Goal: Information Seeking & Learning: Learn about a topic

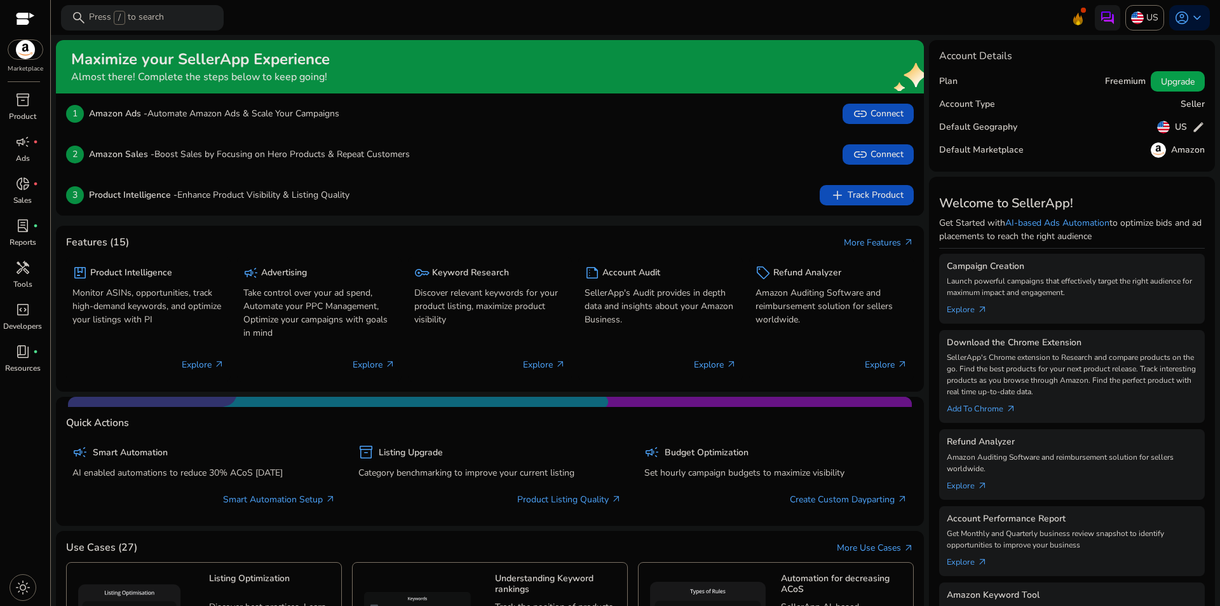
drag, startPoint x: 38, startPoint y: 269, endPoint x: 172, endPoint y: 240, distance: 136.6
click at [38, 269] on div "handyman" at bounding box center [23, 267] width 36 height 20
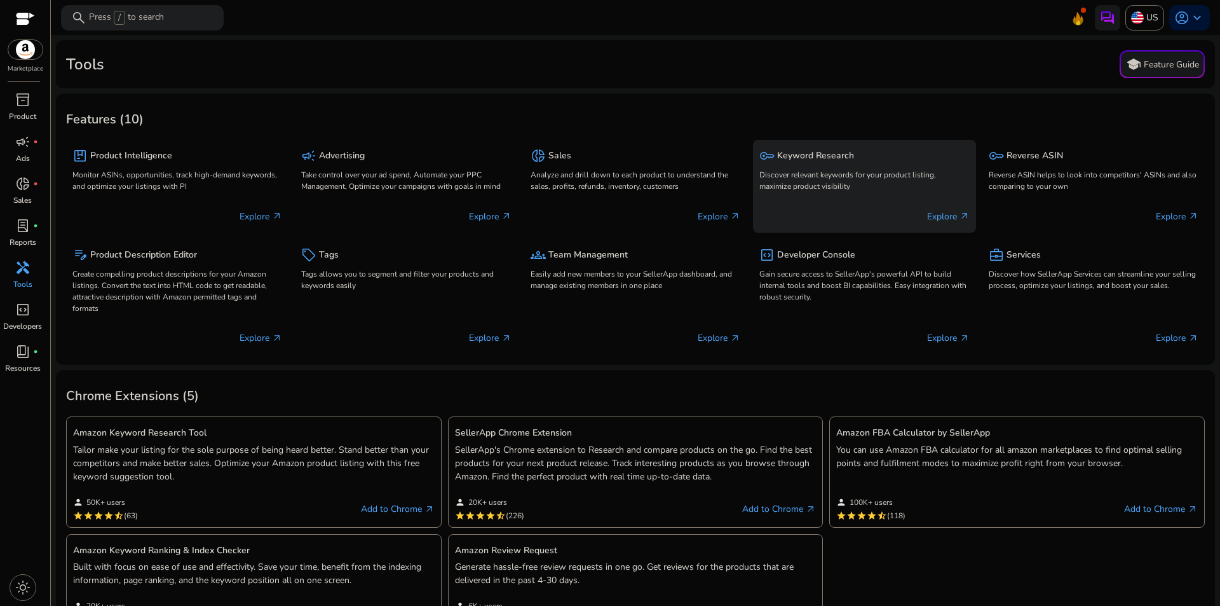
click at [831, 172] on p "Discover relevant keywords for your product listing, maximize product visibility" at bounding box center [864, 180] width 210 height 23
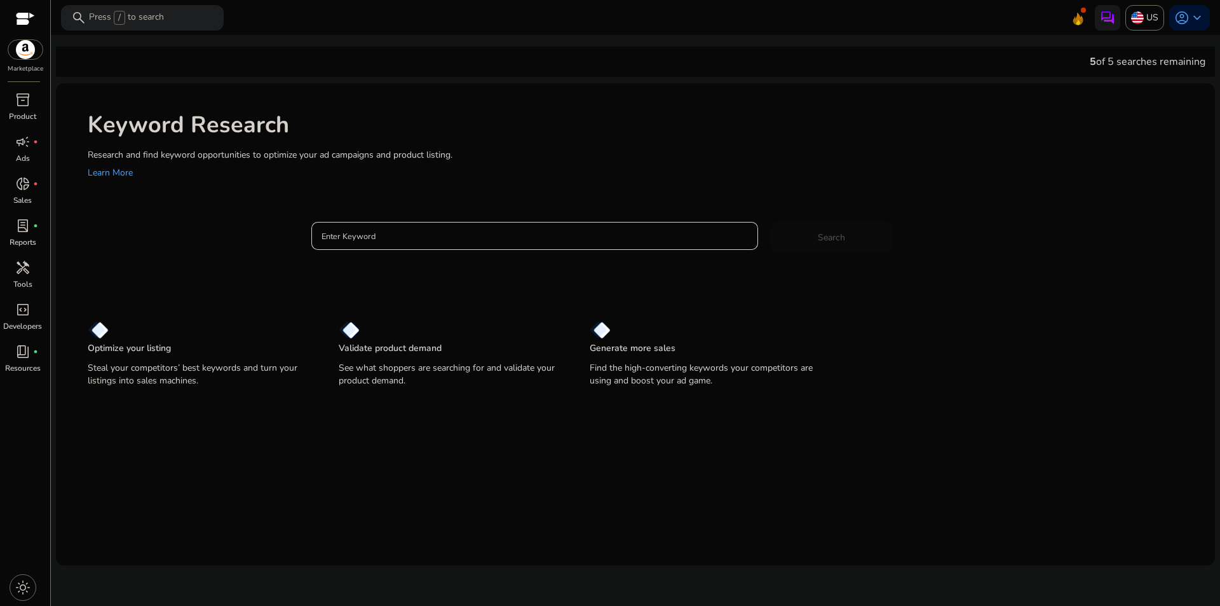
drag, startPoint x: 512, startPoint y: 244, endPoint x: 527, endPoint y: 236, distance: 17.1
paste input "**********"
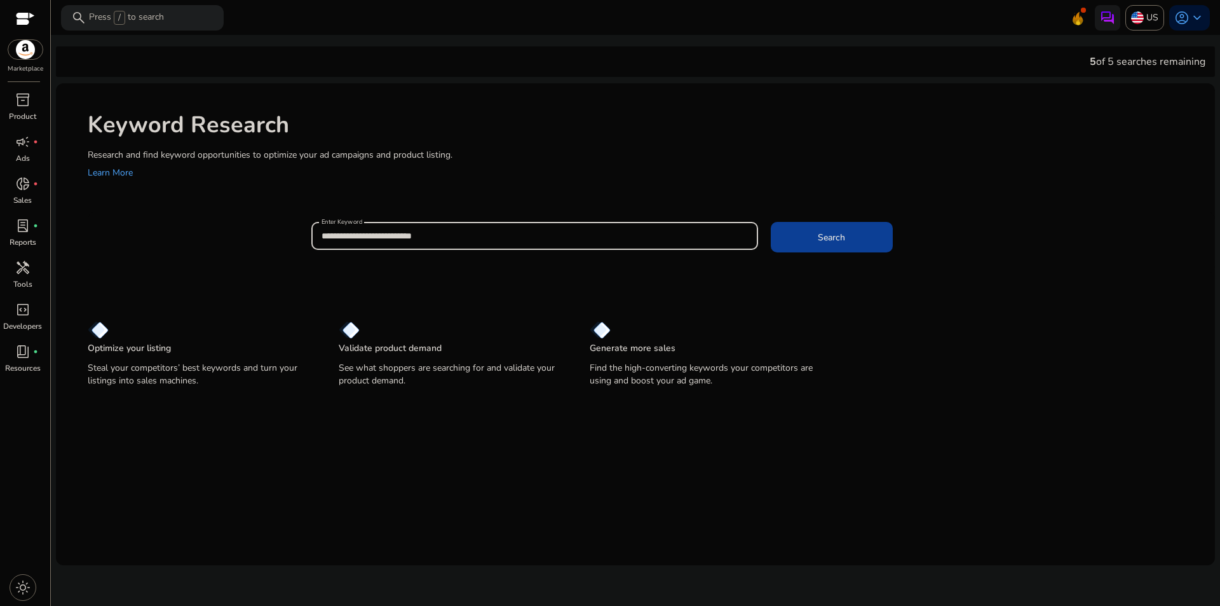
type input "**********"
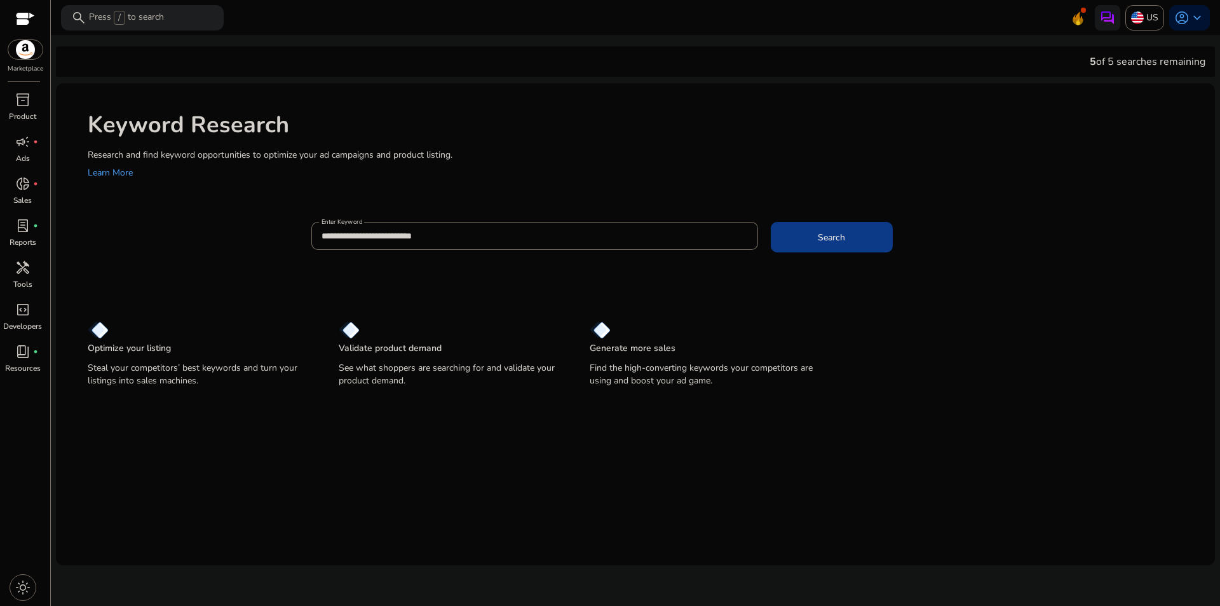
click at [835, 231] on span "Search" at bounding box center [831, 237] width 27 height 13
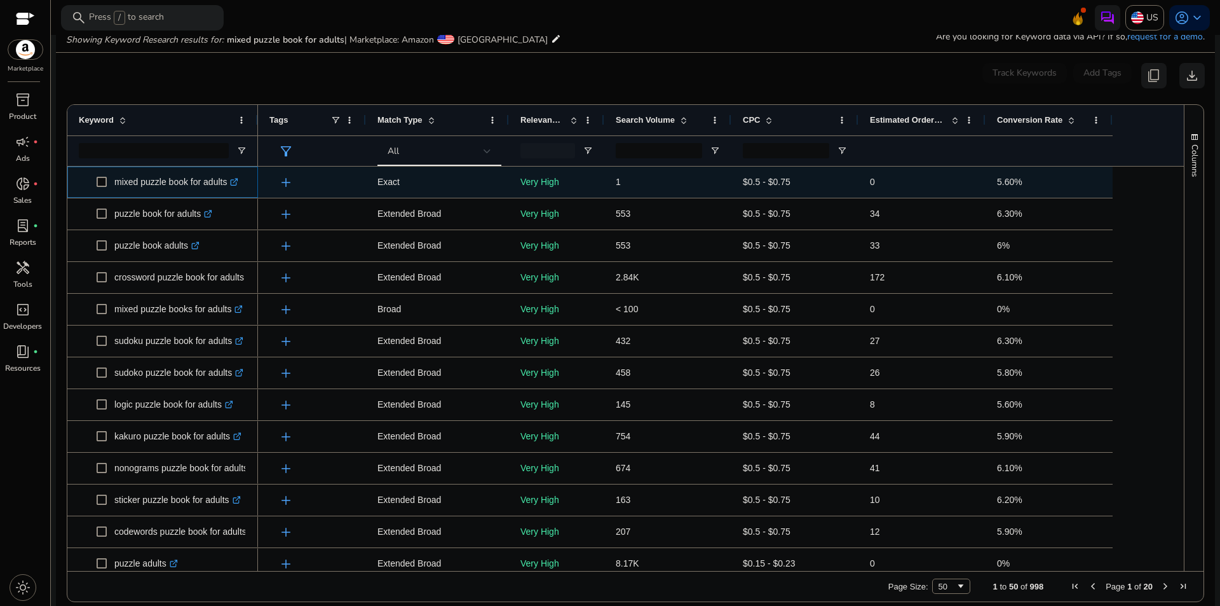
click at [232, 183] on link ".st0{fill:#2c8af8}" at bounding box center [232, 182] width 11 height 10
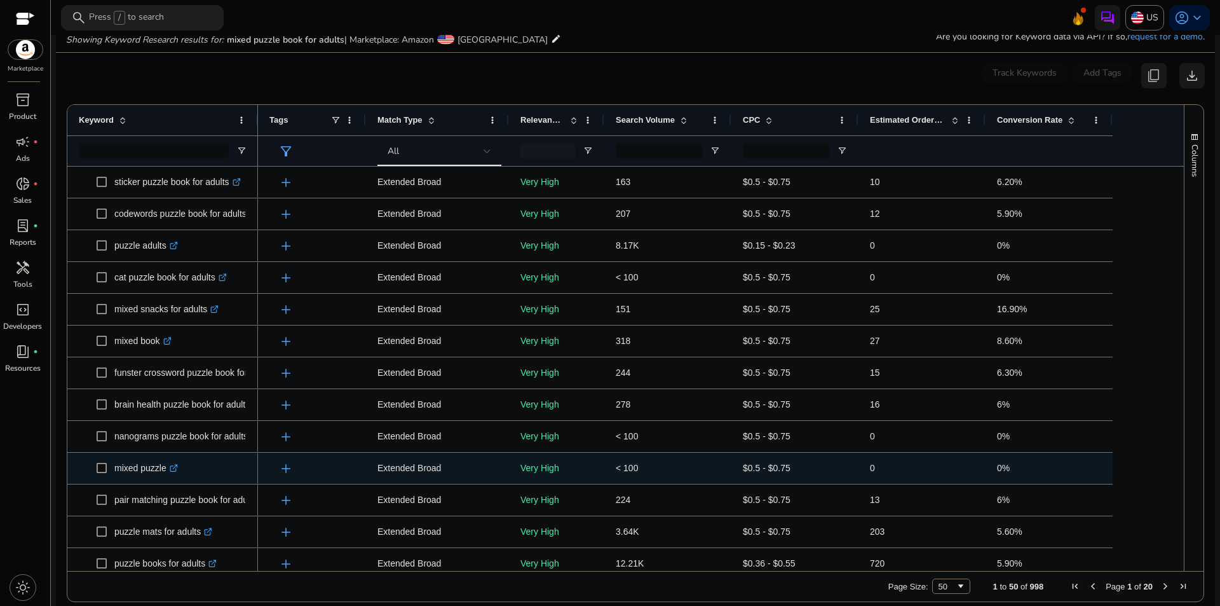
scroll to position [381, 0]
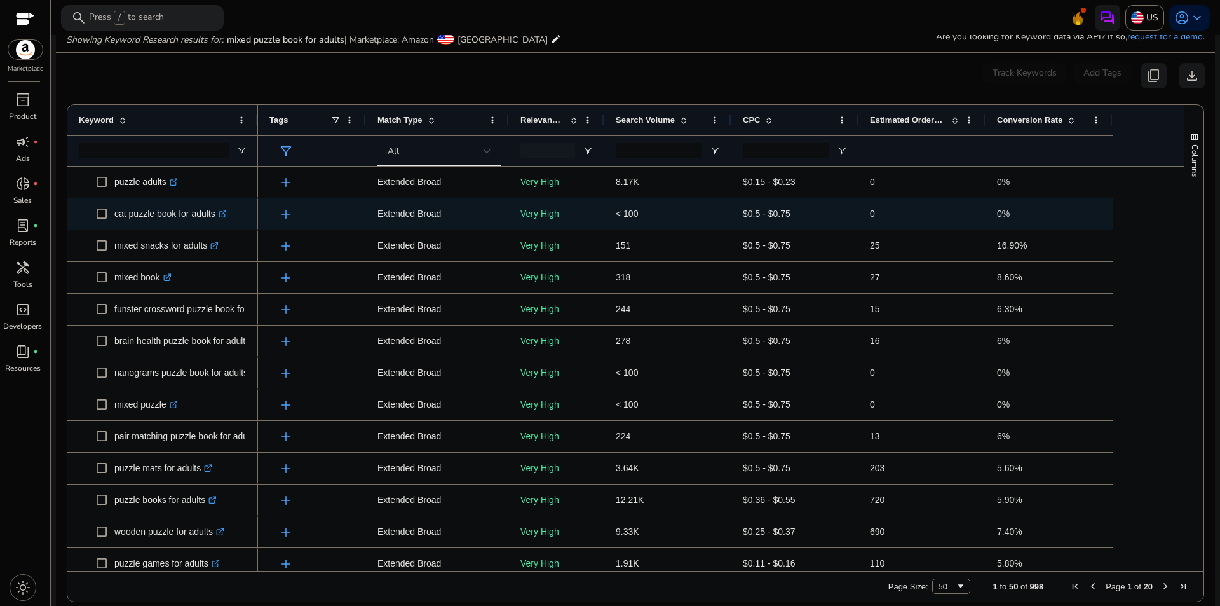
click at [223, 215] on icon ".st0{fill:#2c8af8}" at bounding box center [223, 214] width 8 height 8
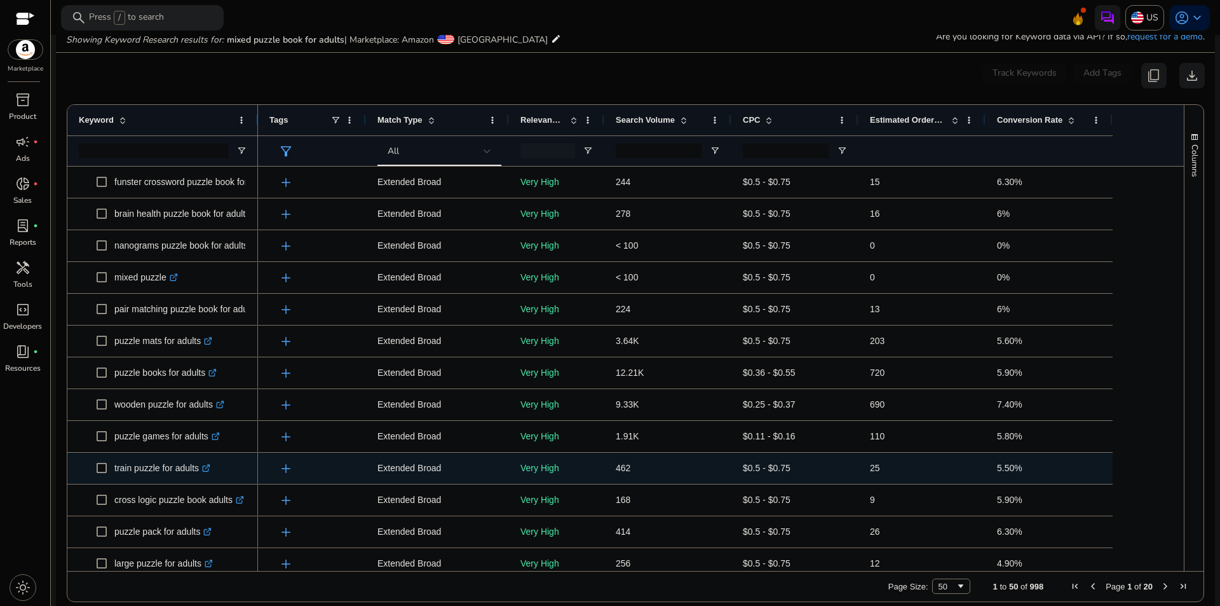
scroll to position [572, 0]
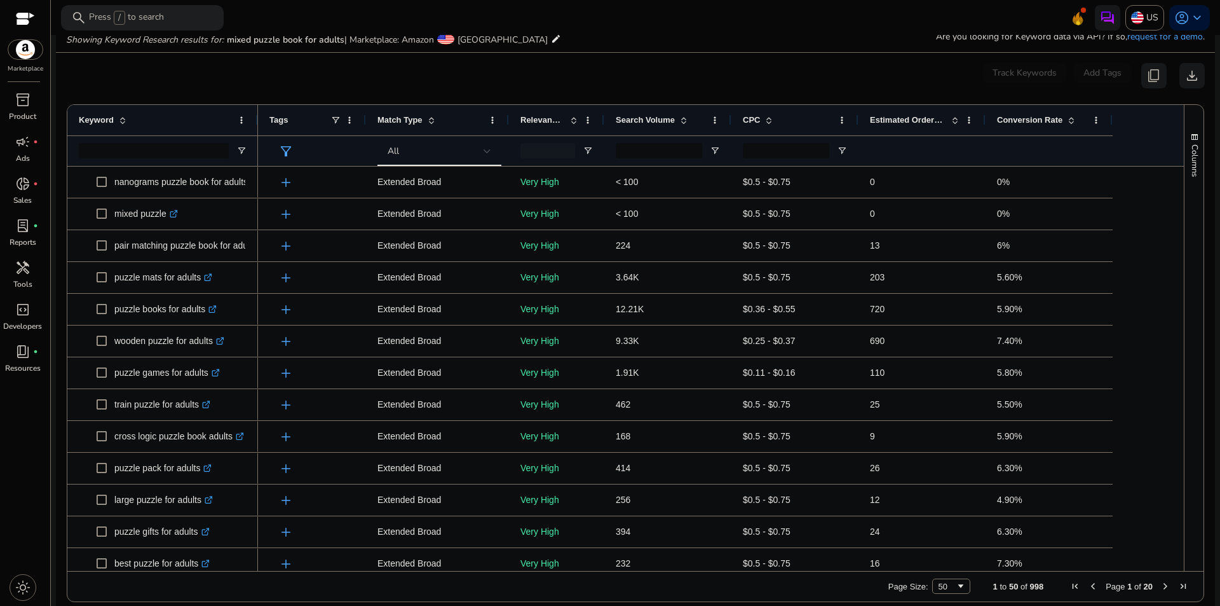
click at [1147, 75] on app-icon-holder "content_copy" at bounding box center [1153, 75] width 25 height 25
click at [1184, 78] on span "download" at bounding box center [1191, 75] width 15 height 15
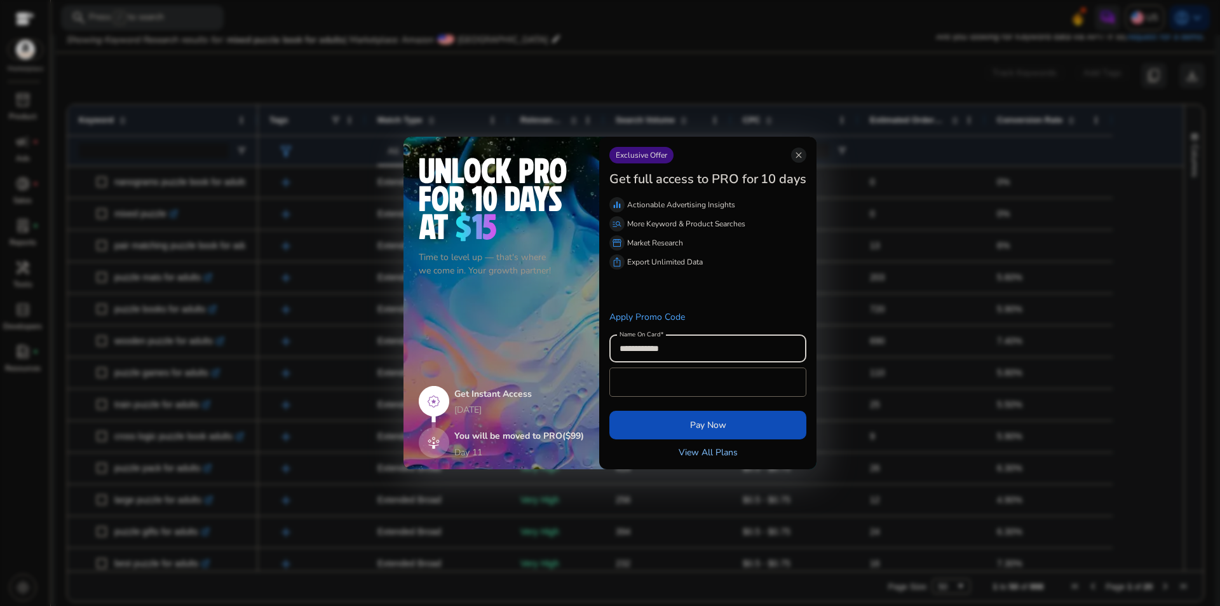
click at [706, 458] on link "View All Plans" at bounding box center [708, 451] width 59 height 13
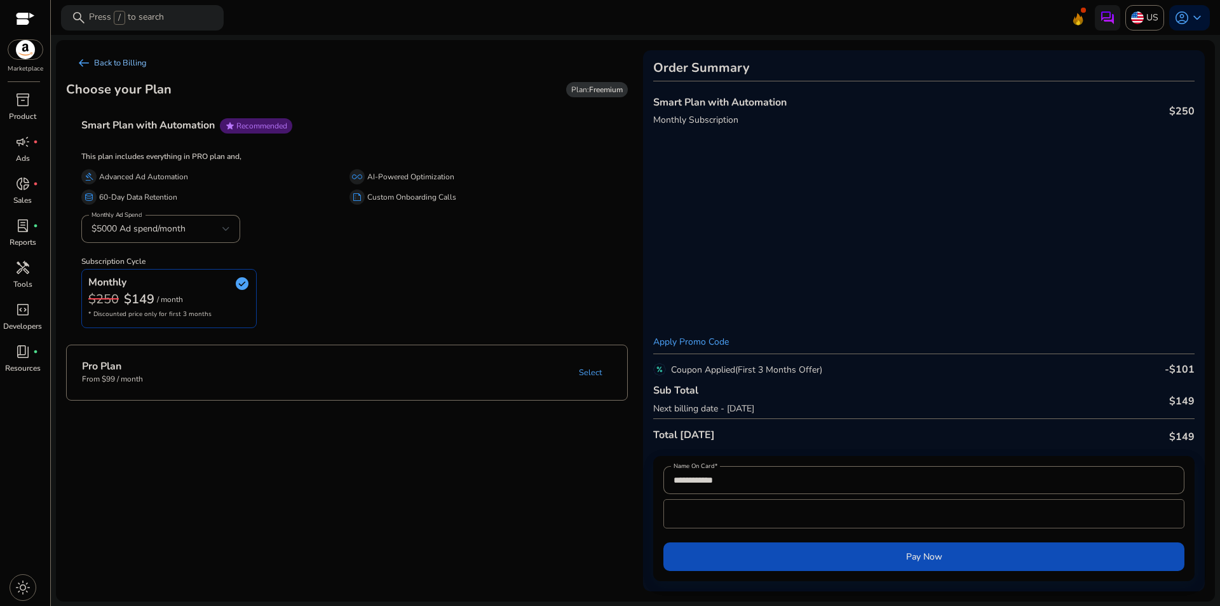
click at [102, 60] on link "arrow_left_alt Back to Billing" at bounding box center [111, 62] width 91 height 25
